Goal: Task Accomplishment & Management: Use online tool/utility

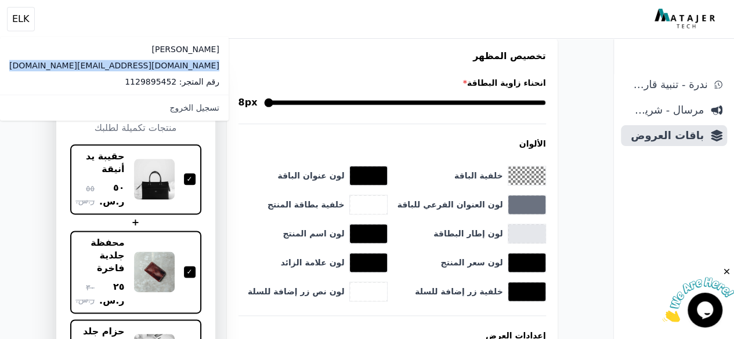
click at [689, 17] on img at bounding box center [685, 19] width 63 height 21
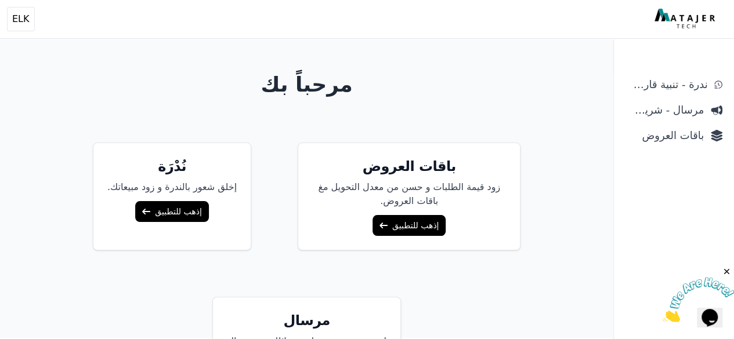
scroll to position [98, 0]
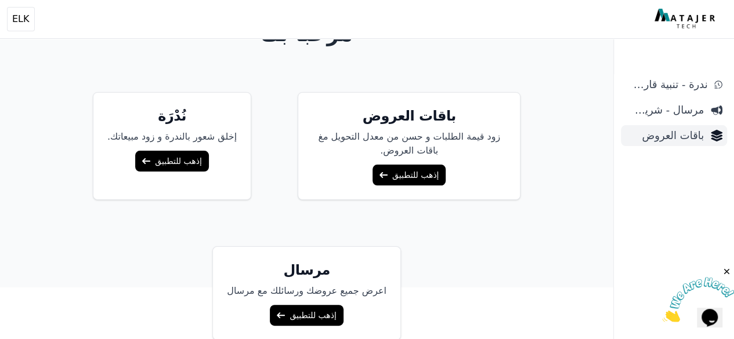
click at [677, 145] on link "باقات العروض" at bounding box center [673, 135] width 106 height 21
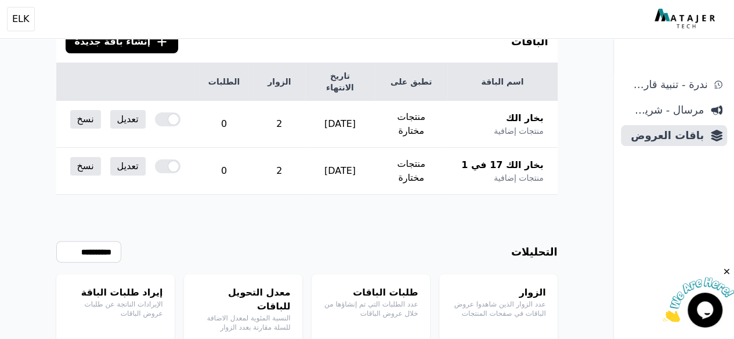
scroll to position [96, 0]
